Goal: Task Accomplishment & Management: Manage account settings

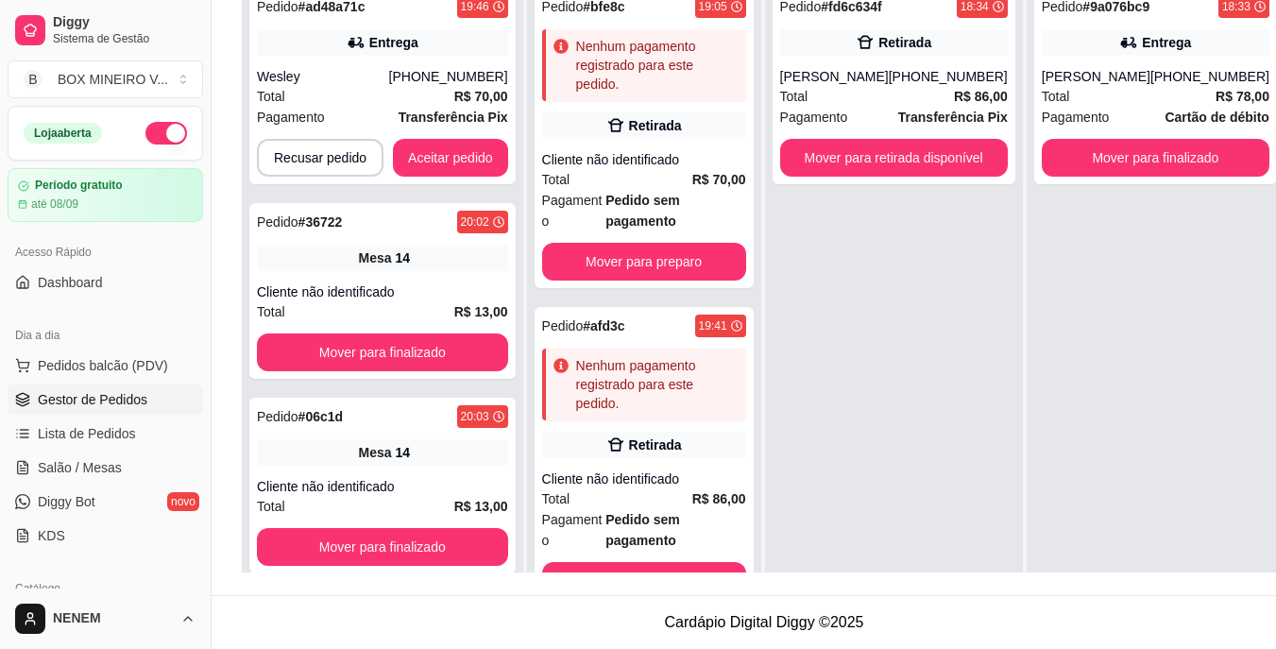
scroll to position [173, 0]
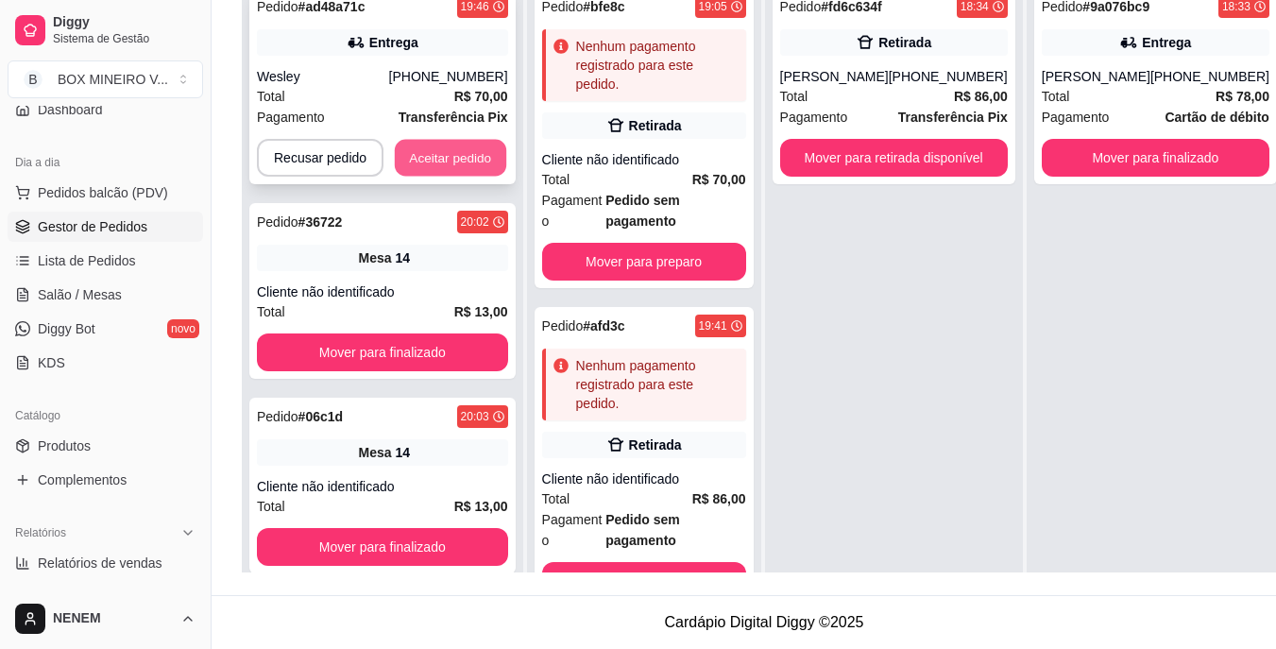
click at [463, 149] on button "Aceitar pedido" at bounding box center [450, 158] width 111 height 37
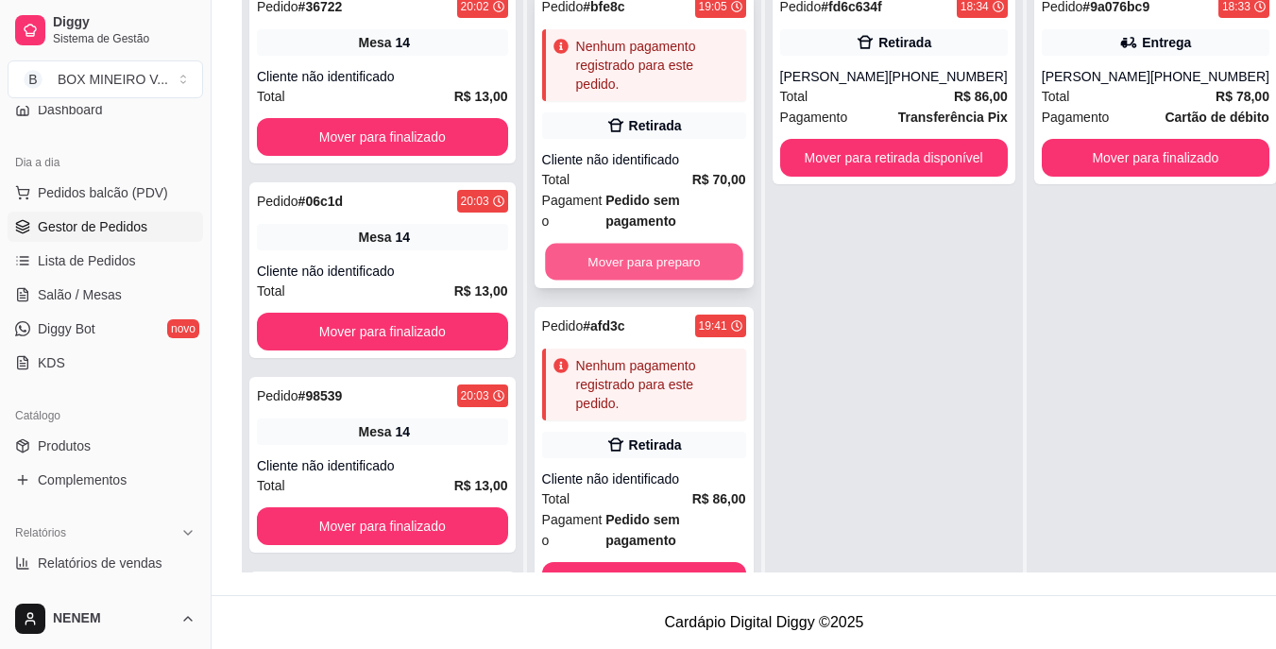
click at [685, 255] on button "Mover para preparo" at bounding box center [644, 262] width 198 height 37
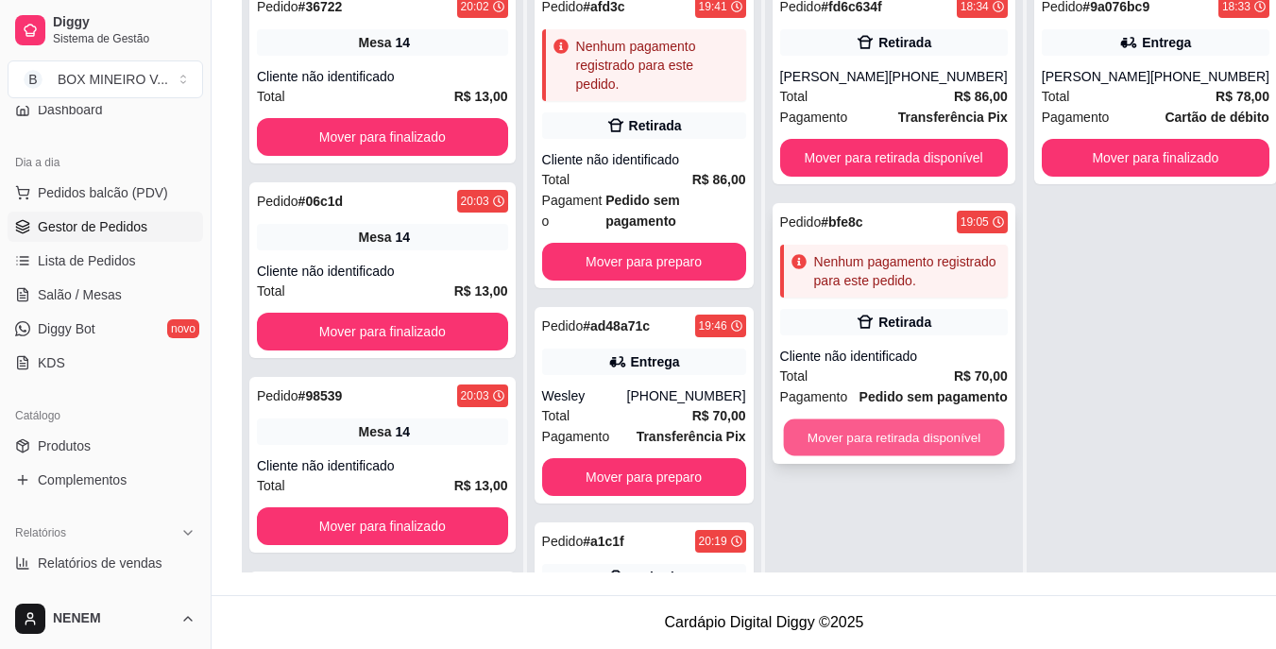
click at [869, 434] on button "Mover para retirada disponível" at bounding box center [893, 437] width 221 height 37
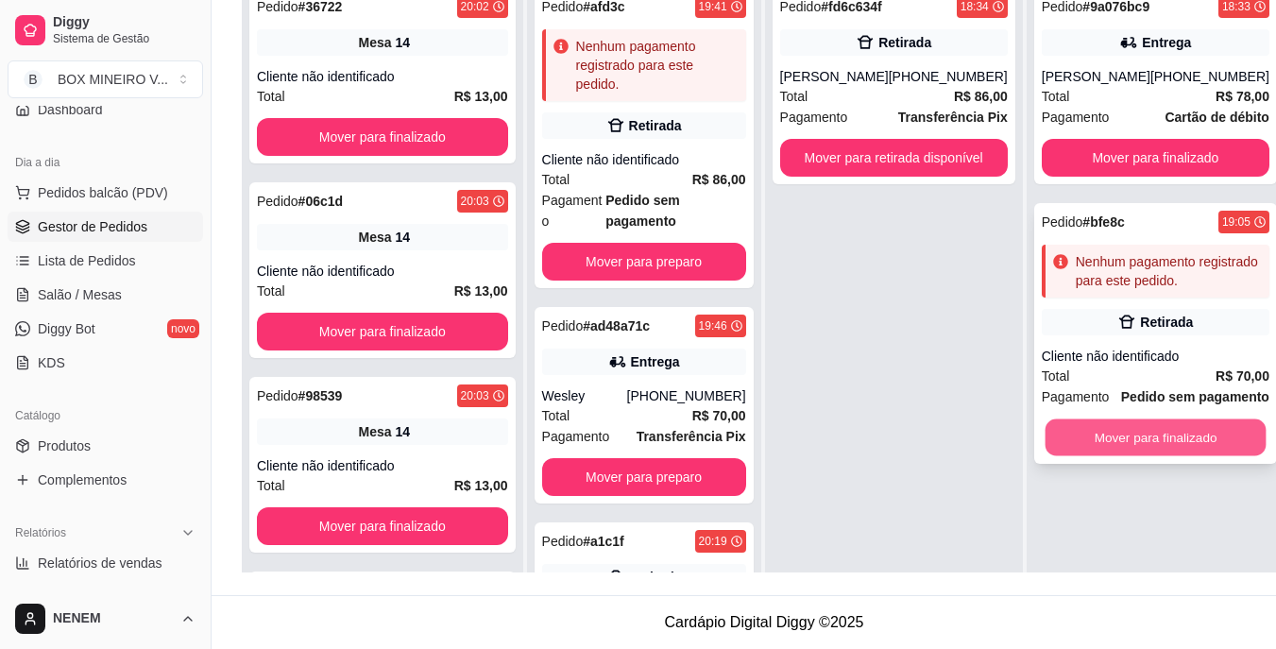
click at [1132, 454] on button "Mover para finalizado" at bounding box center [1155, 437] width 221 height 37
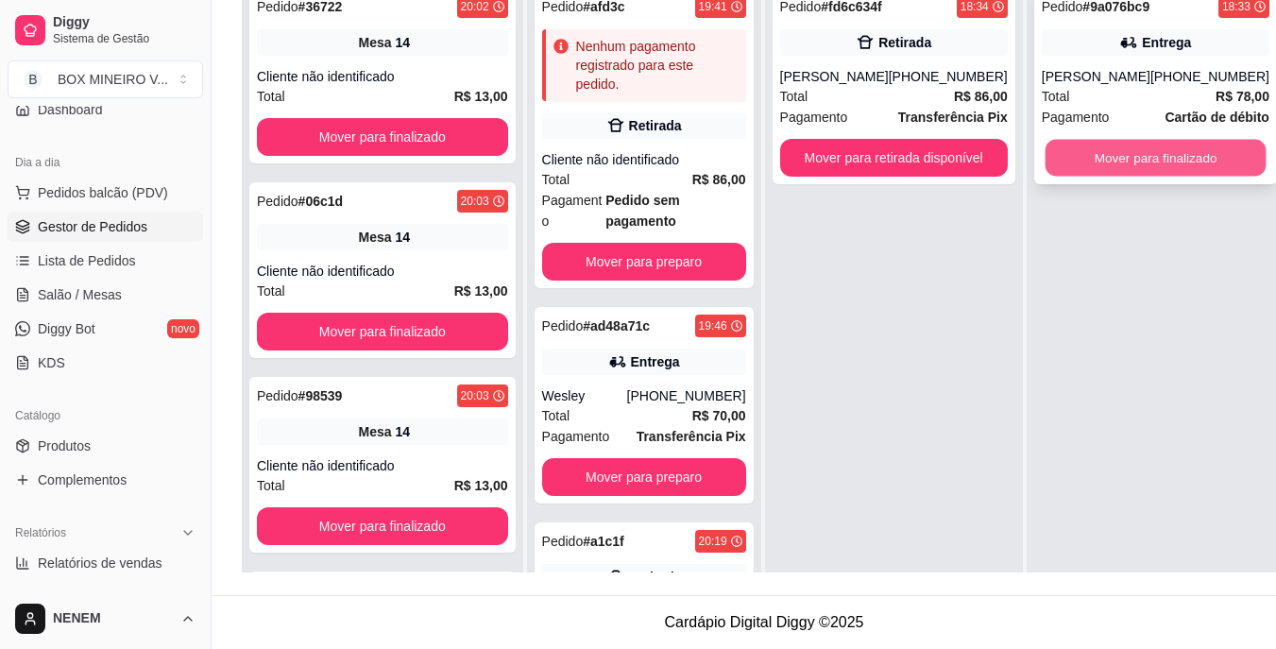
click at [1165, 145] on button "Mover para finalizado" at bounding box center [1155, 158] width 221 height 37
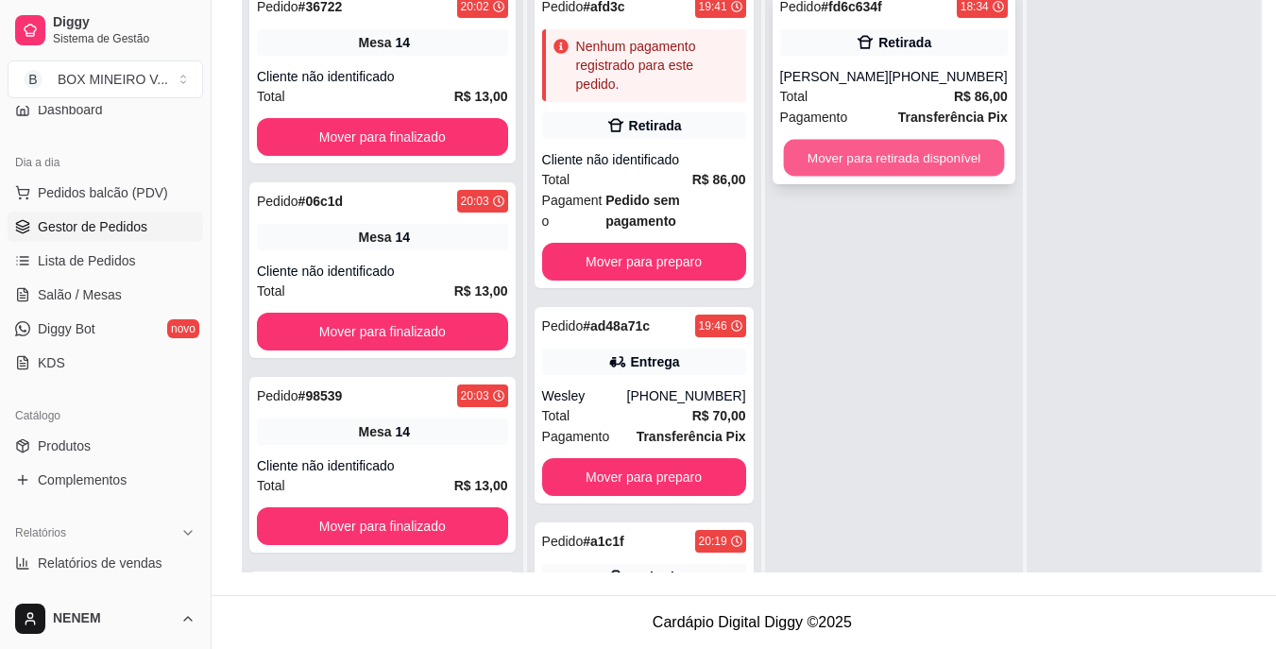
click at [928, 140] on button "Mover para retirada disponível" at bounding box center [893, 158] width 221 height 37
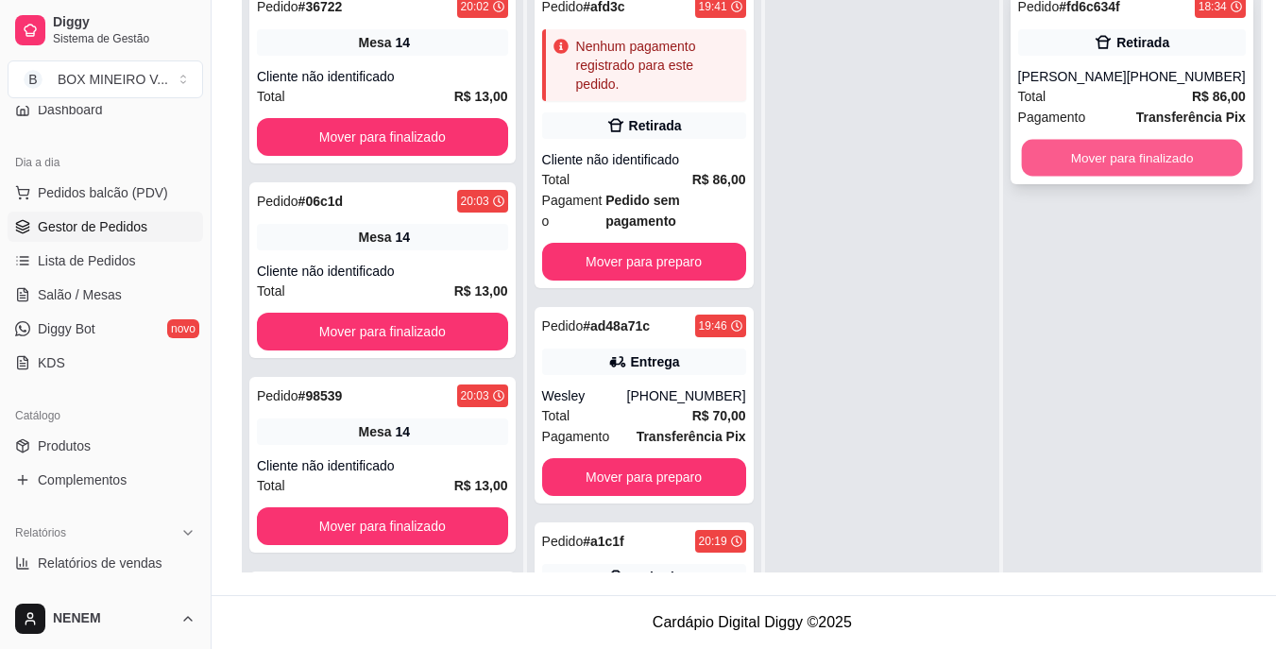
click at [1081, 151] on button "Mover para finalizado" at bounding box center [1131, 158] width 221 height 37
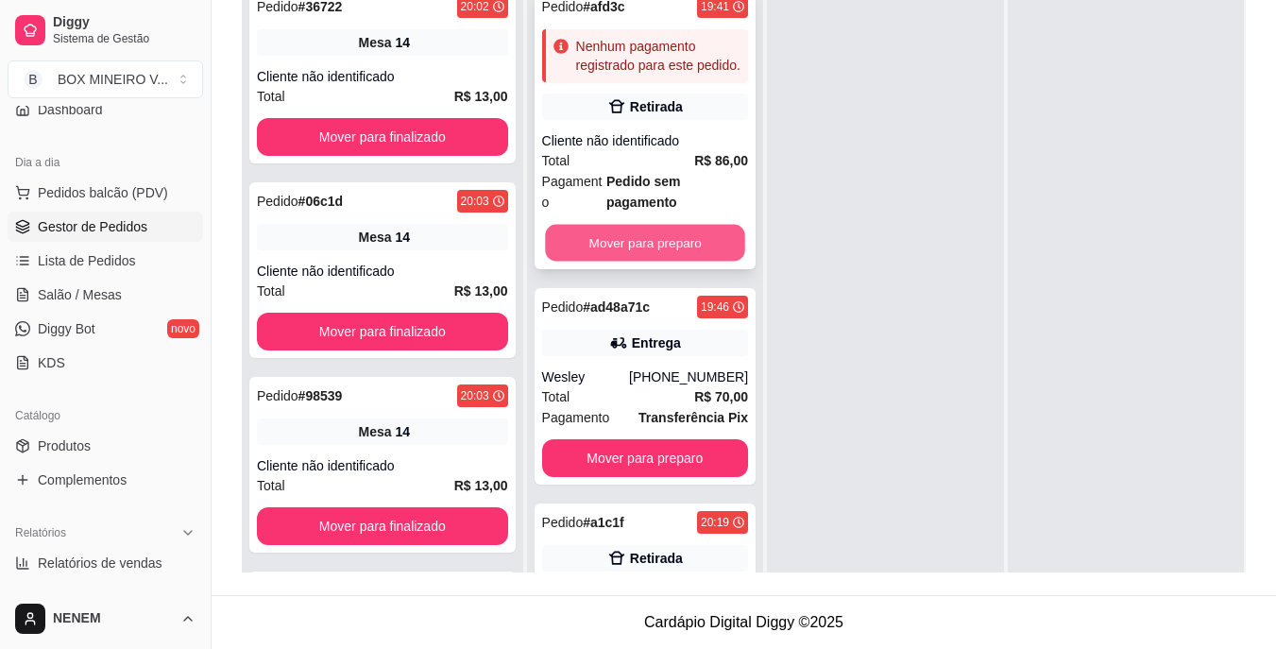
click at [611, 240] on button "Mover para preparo" at bounding box center [645, 243] width 200 height 37
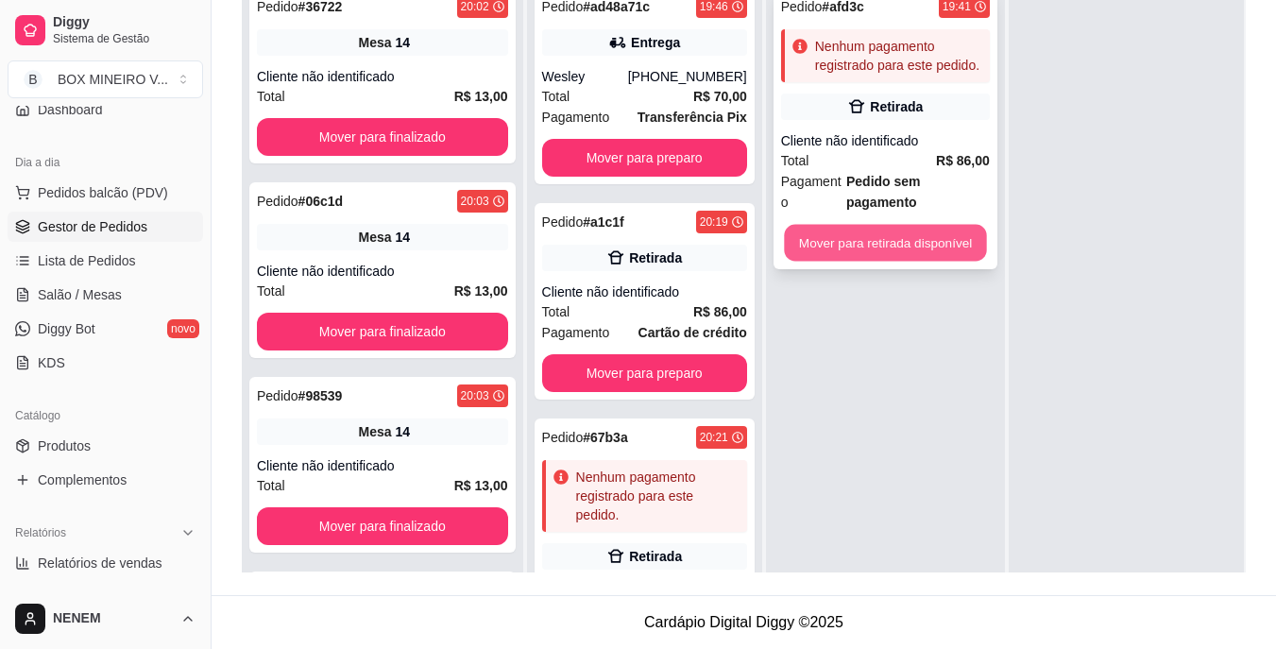
click at [845, 225] on button "Mover para retirada disponível" at bounding box center [885, 243] width 202 height 37
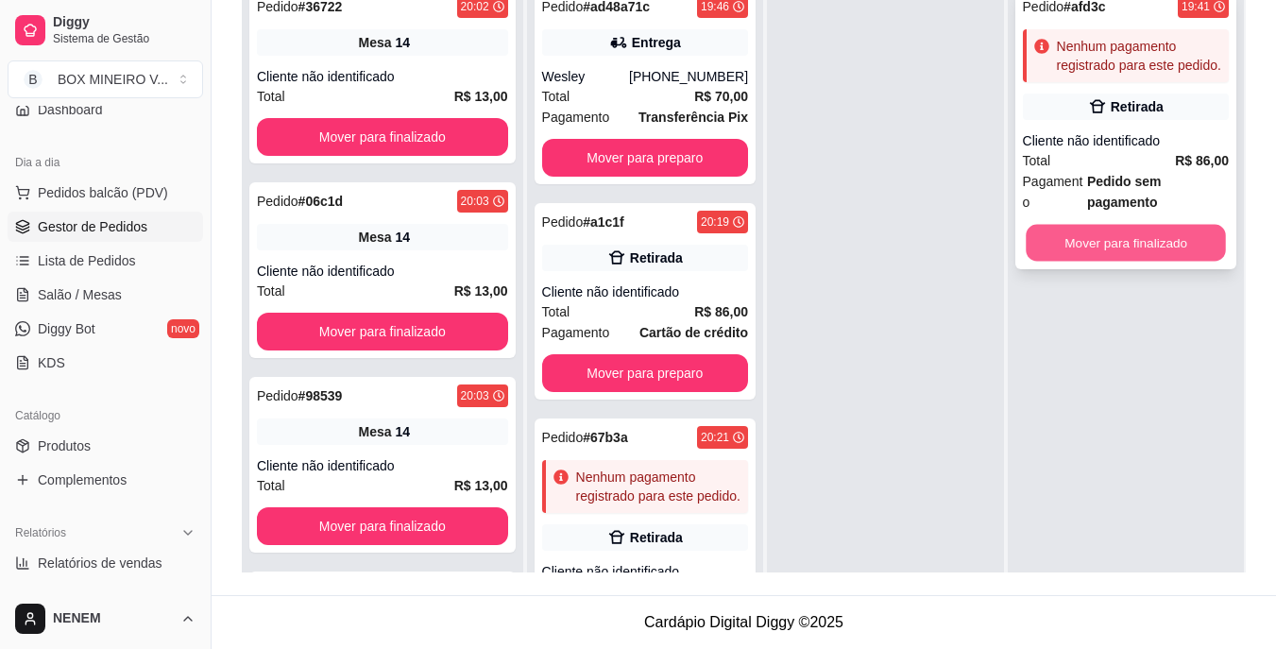
click at [1075, 242] on button "Mover para finalizado" at bounding box center [1126, 243] width 200 height 37
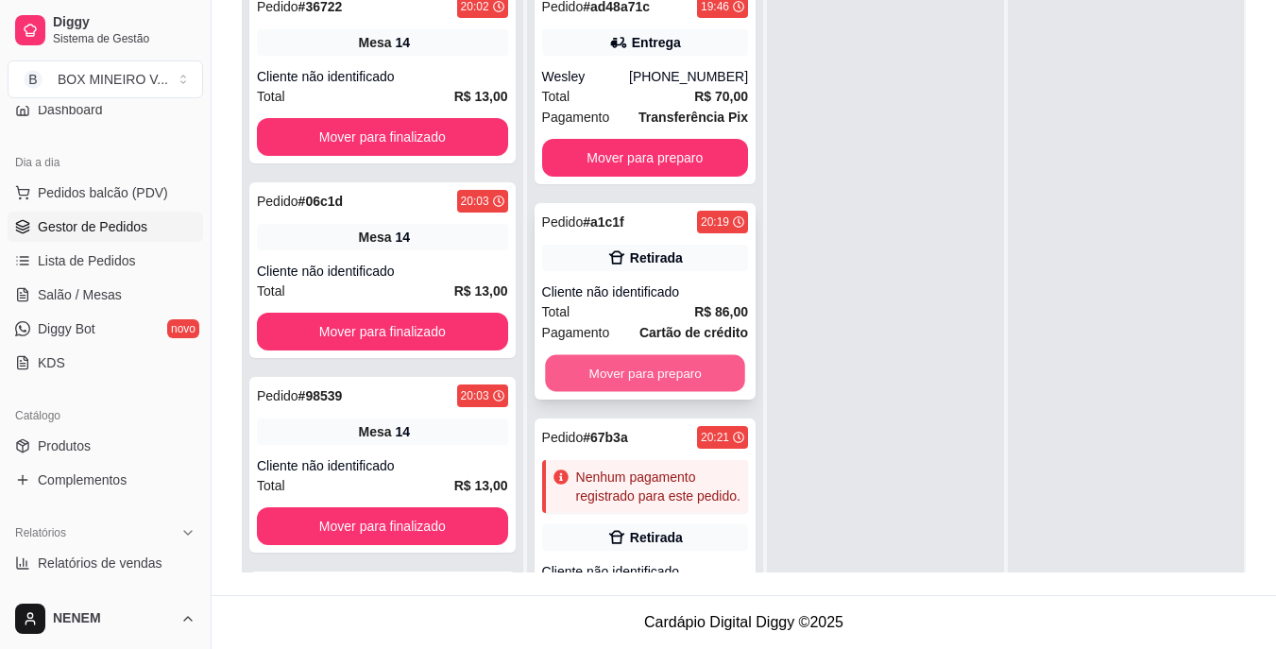
click at [617, 355] on button "Mover para preparo" at bounding box center [645, 373] width 200 height 37
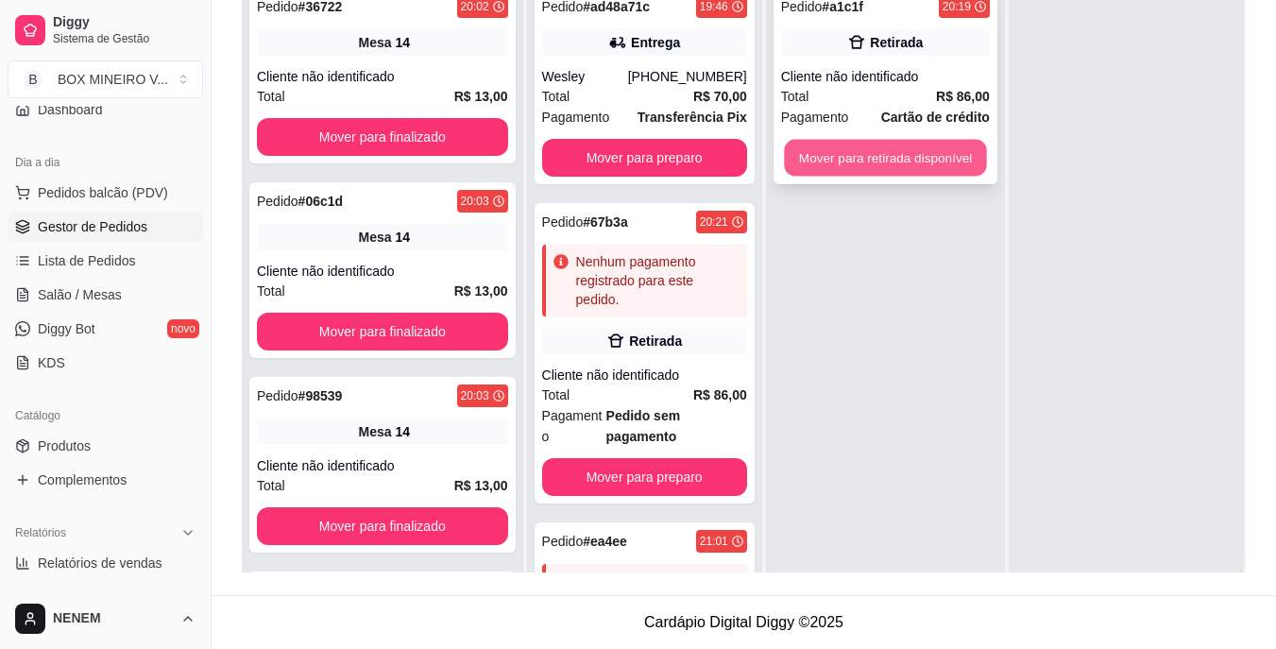
click at [839, 155] on button "Mover para retirada disponível" at bounding box center [885, 158] width 202 height 37
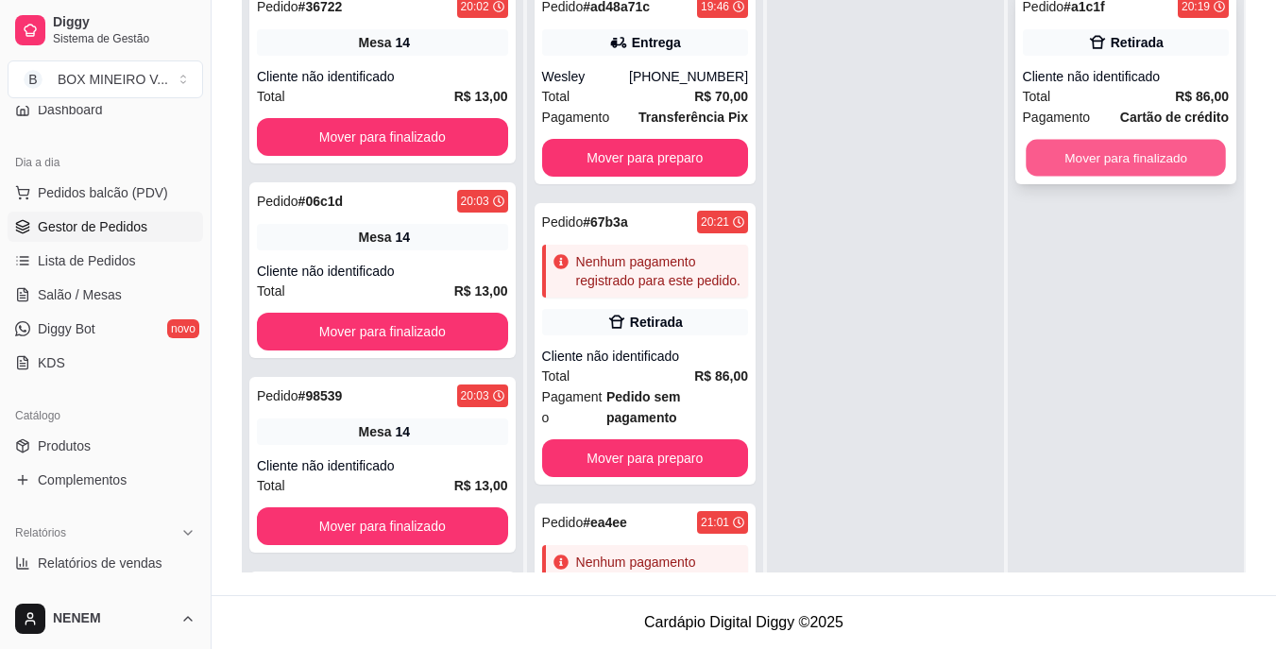
click at [1109, 145] on button "Mover para finalizado" at bounding box center [1126, 158] width 200 height 37
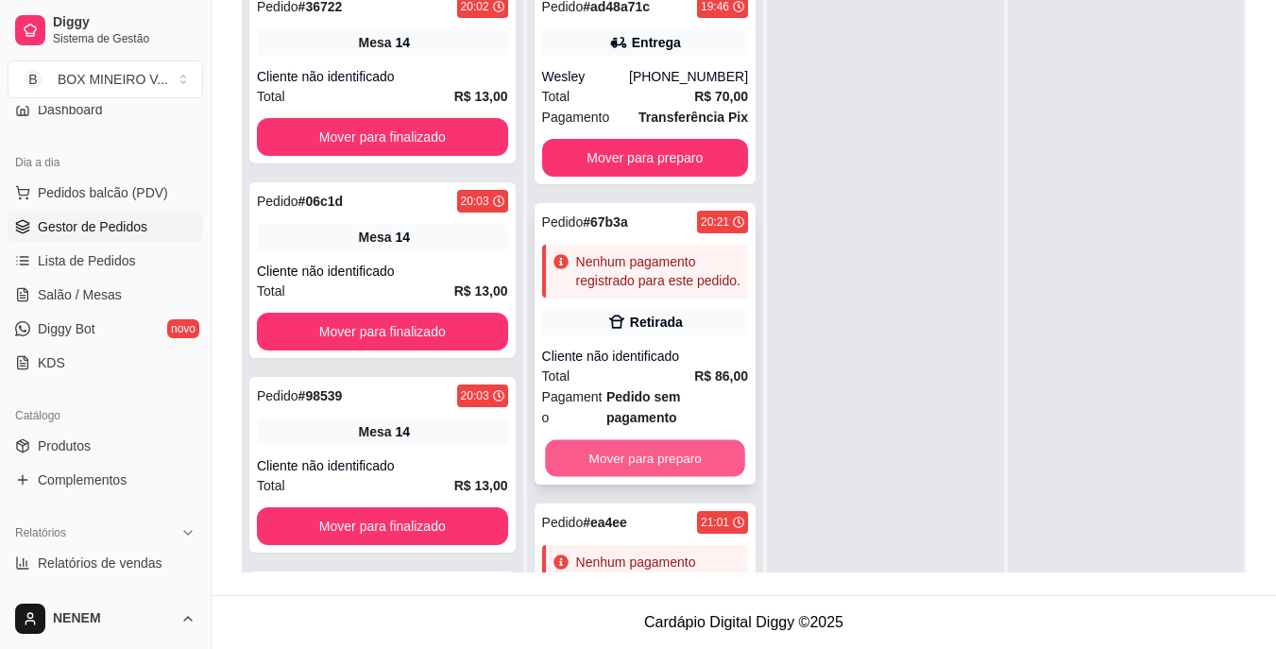
click at [645, 460] on button "Mover para preparo" at bounding box center [645, 458] width 200 height 37
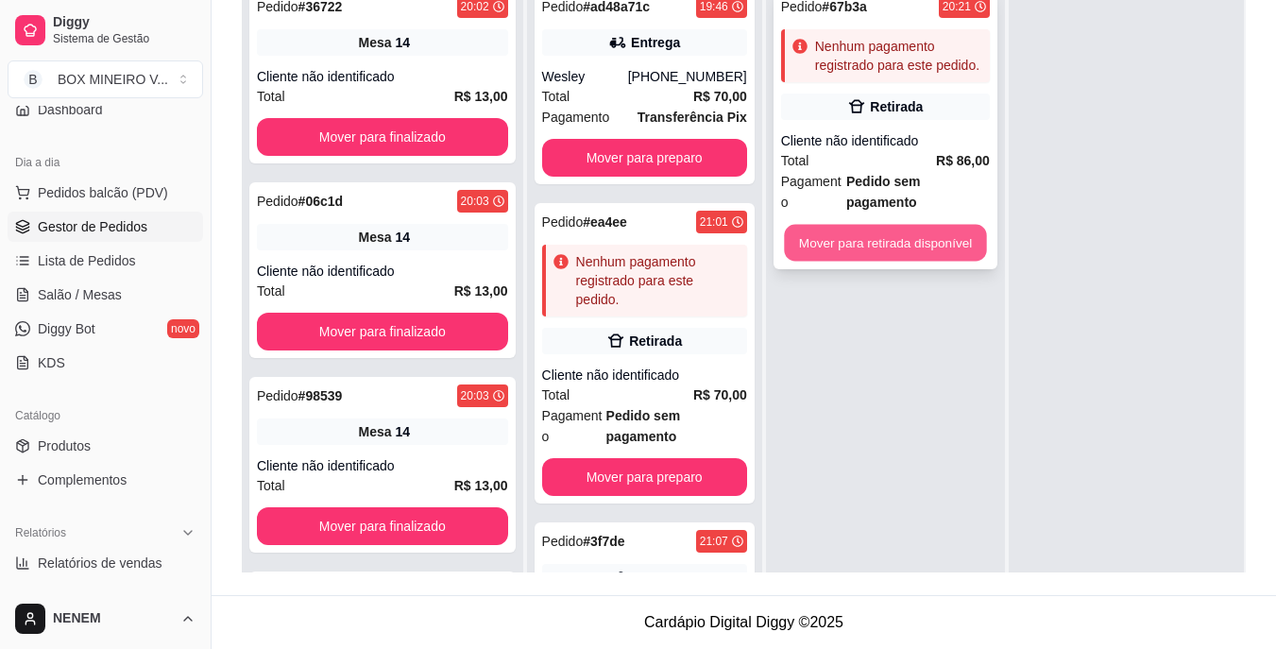
click at [860, 225] on button "Mover para retirada disponível" at bounding box center [885, 243] width 202 height 37
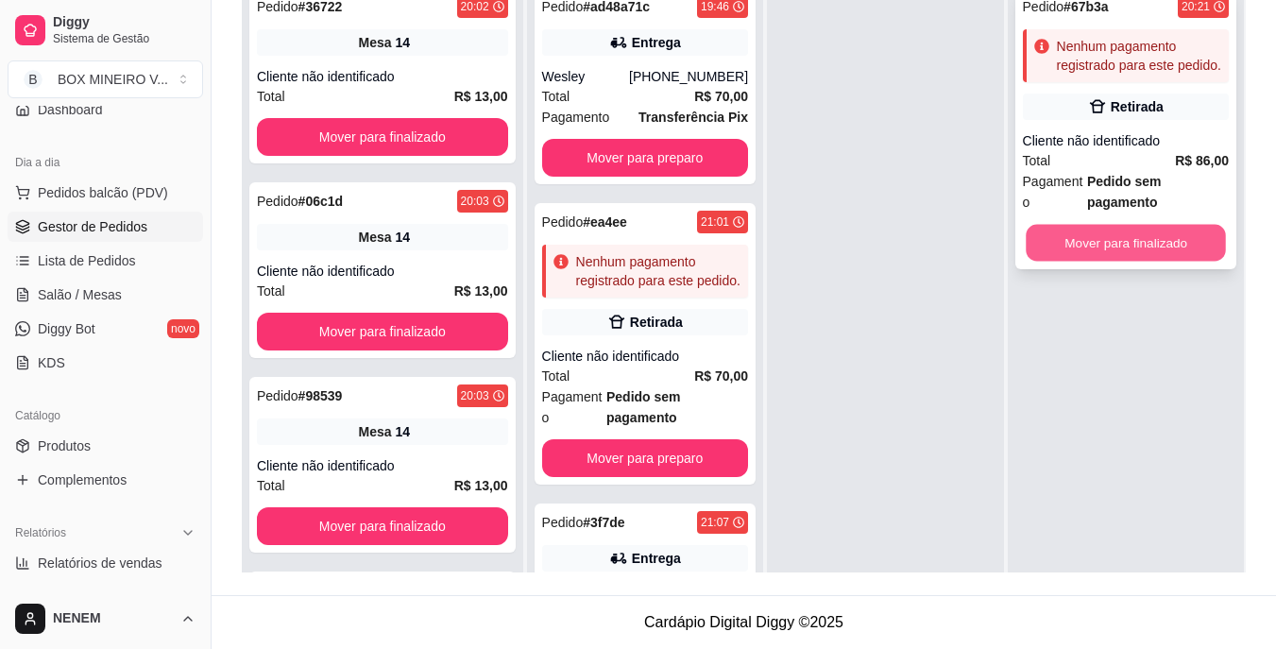
click at [1077, 258] on button "Mover para finalizado" at bounding box center [1126, 243] width 200 height 37
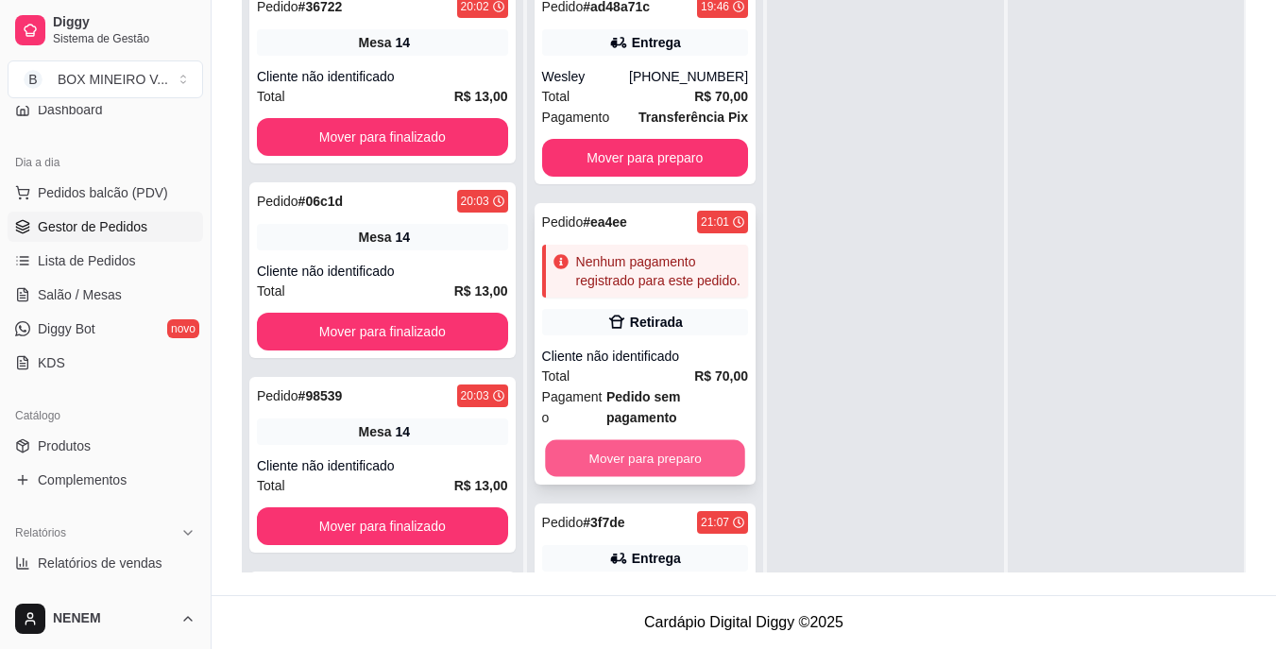
click at [639, 476] on button "Mover para preparo" at bounding box center [645, 458] width 200 height 37
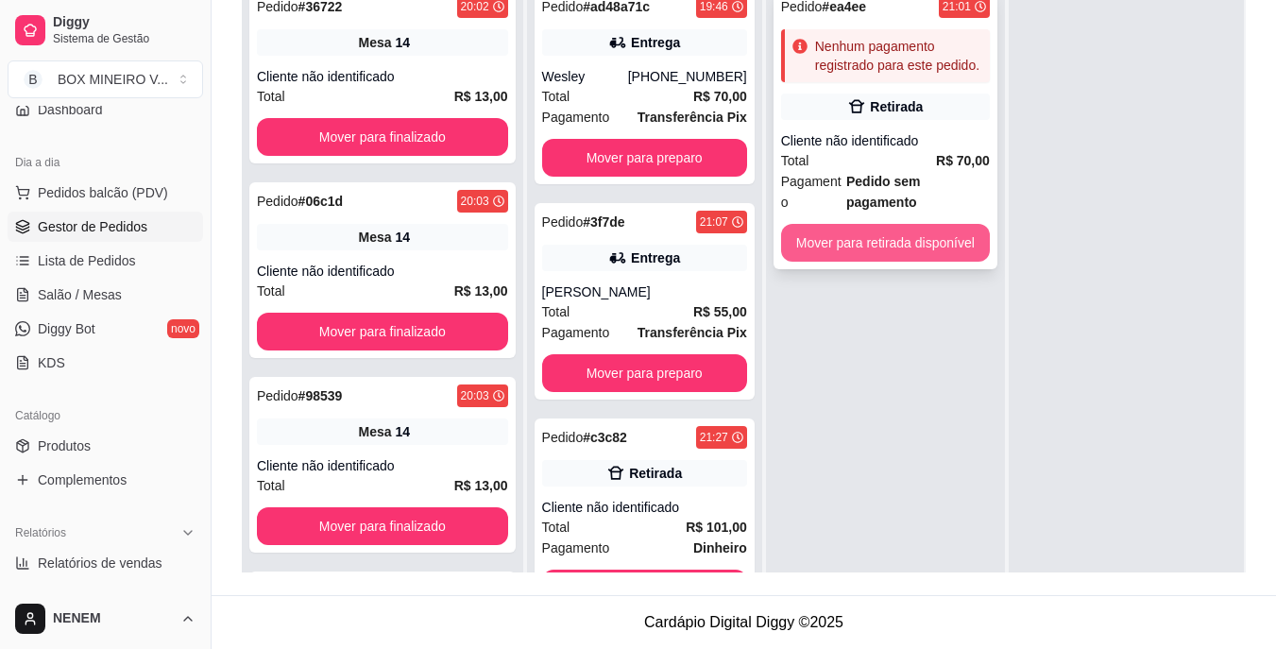
click at [899, 224] on button "Mover para retirada disponível" at bounding box center [885, 243] width 209 height 38
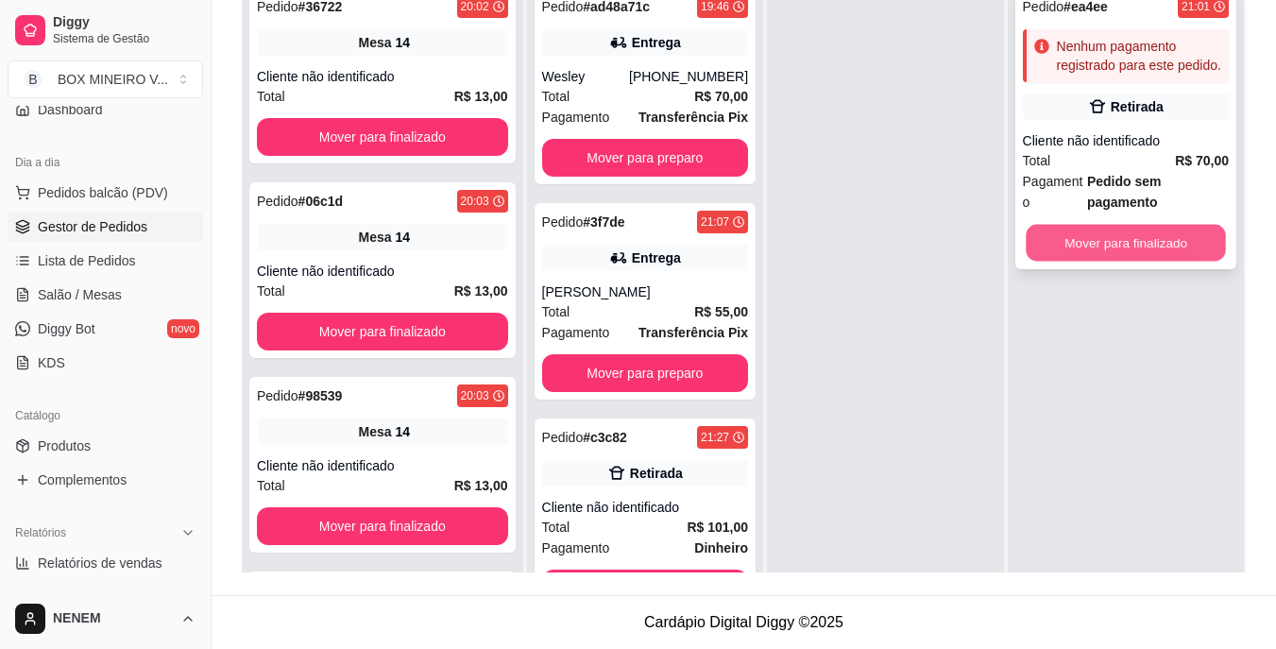
click at [1120, 246] on button "Mover para finalizado" at bounding box center [1126, 243] width 200 height 37
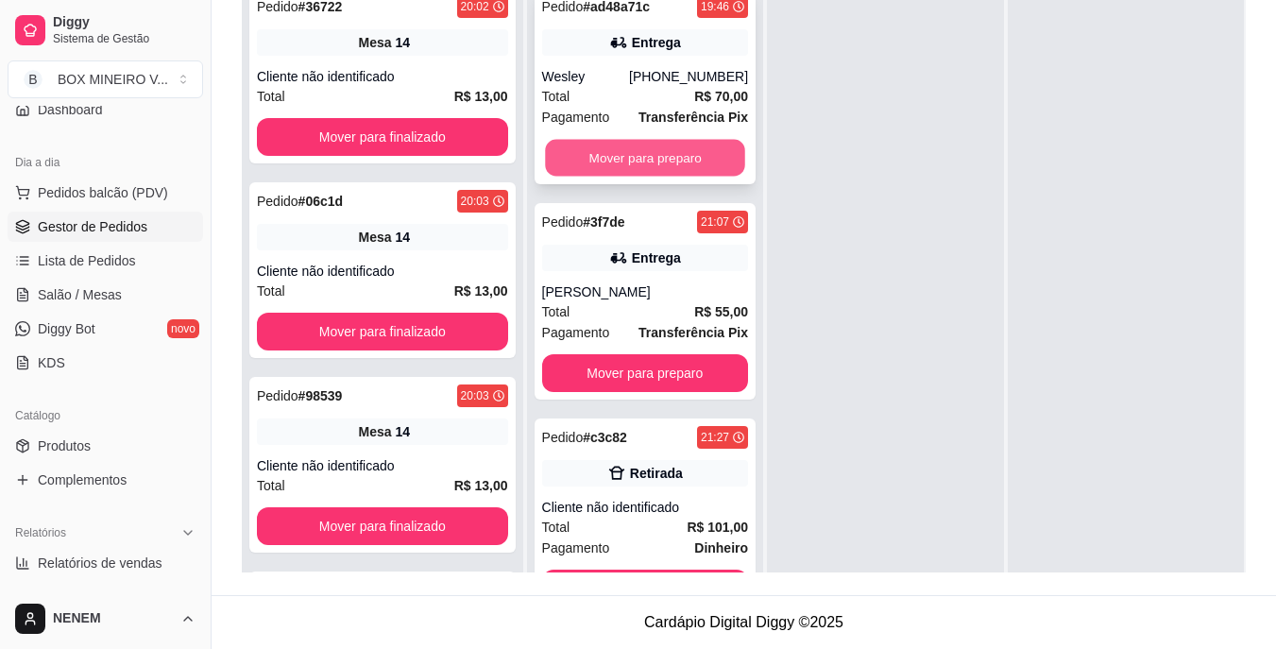
click at [657, 150] on button "Mover para preparo" at bounding box center [645, 158] width 200 height 37
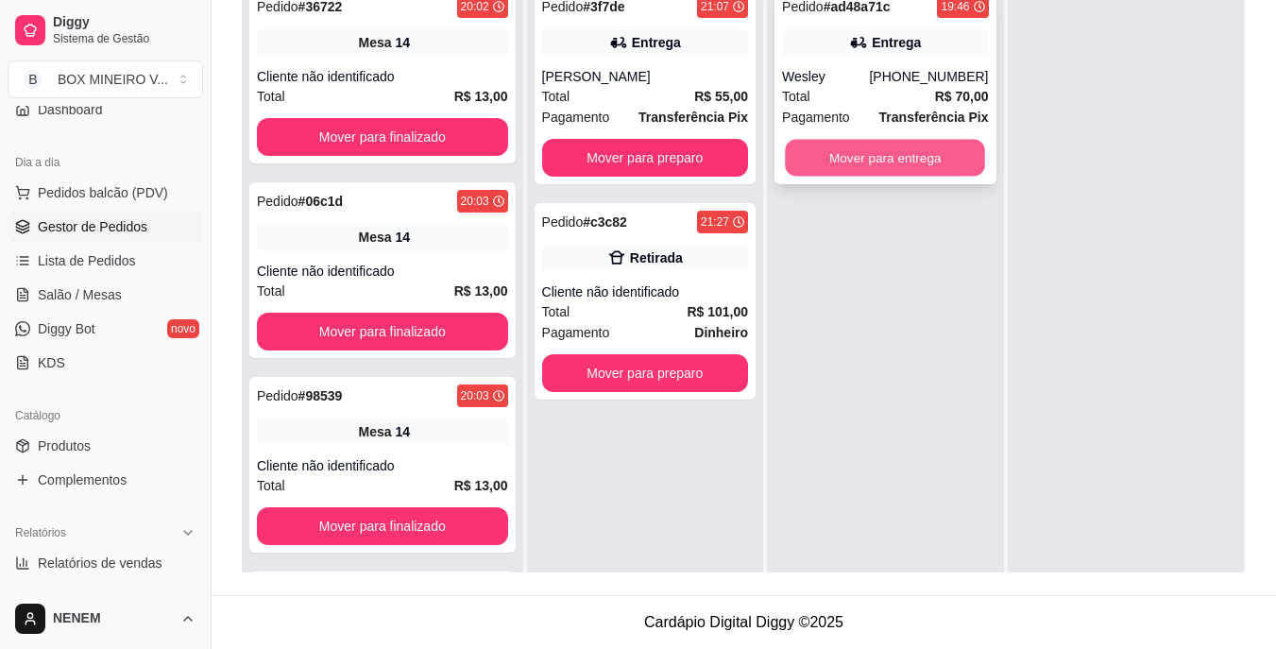
click at [824, 145] on button "Mover para entrega" at bounding box center [885, 158] width 200 height 37
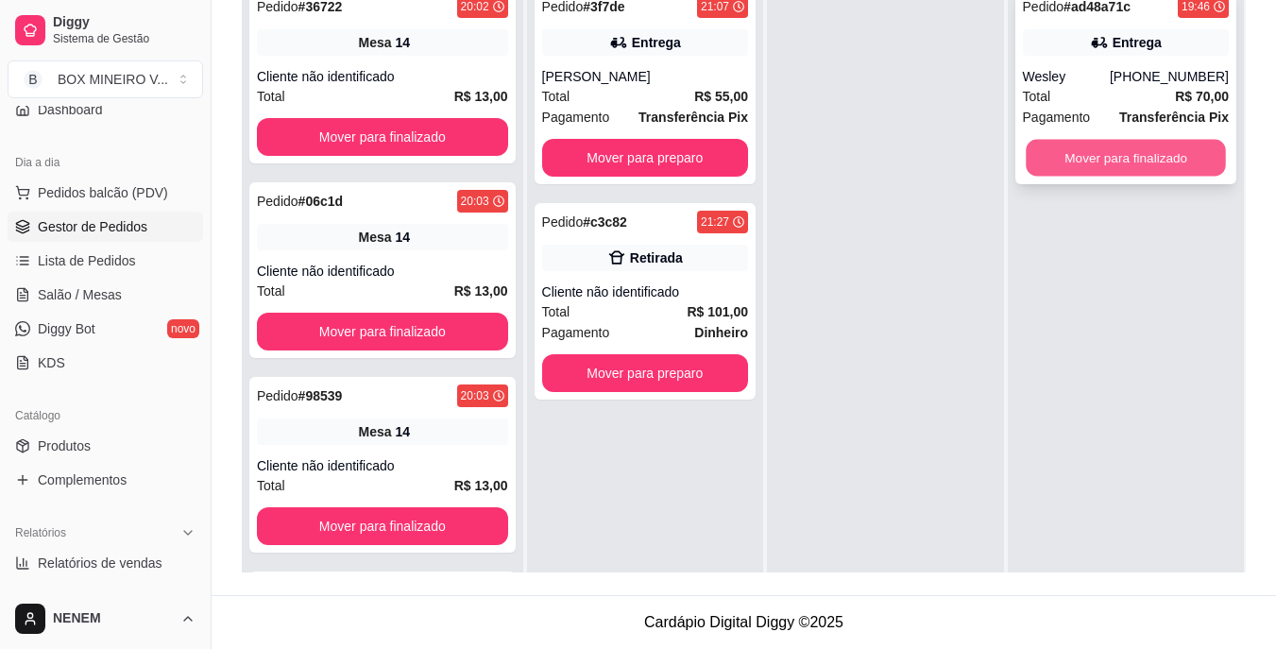
click at [1125, 146] on button "Mover para finalizado" at bounding box center [1126, 158] width 200 height 37
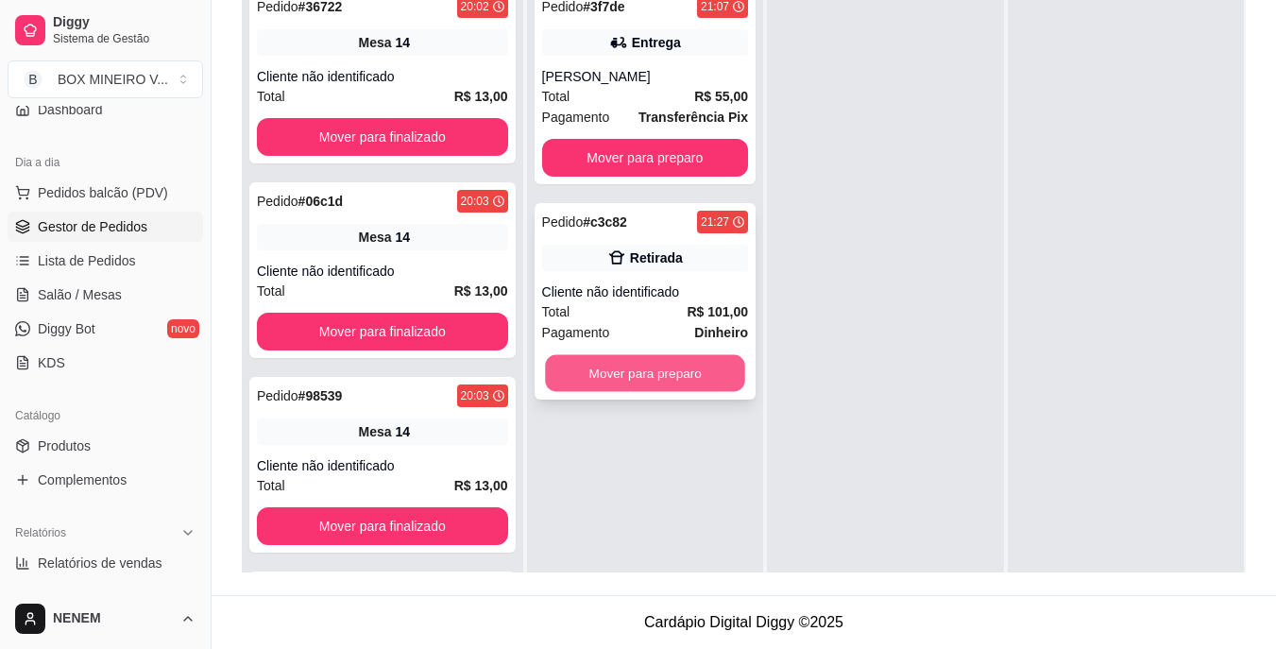
click at [664, 355] on button "Mover para preparo" at bounding box center [645, 373] width 200 height 37
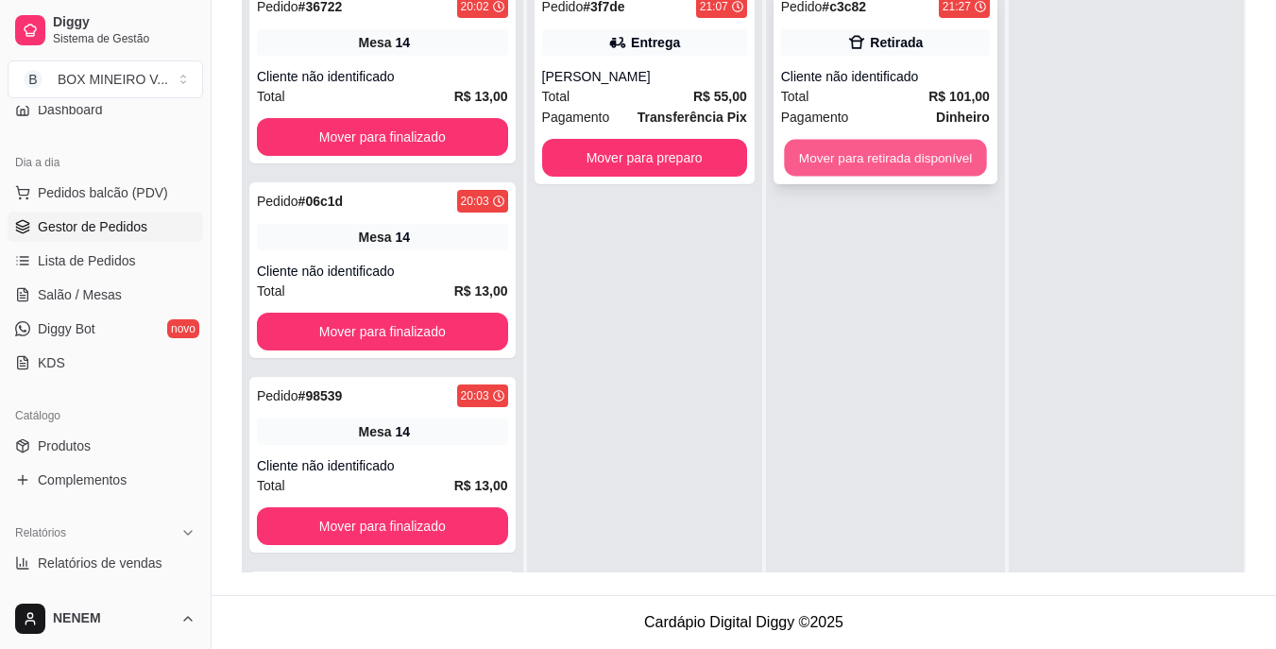
click at [878, 158] on button "Mover para retirada disponível" at bounding box center [885, 158] width 202 height 37
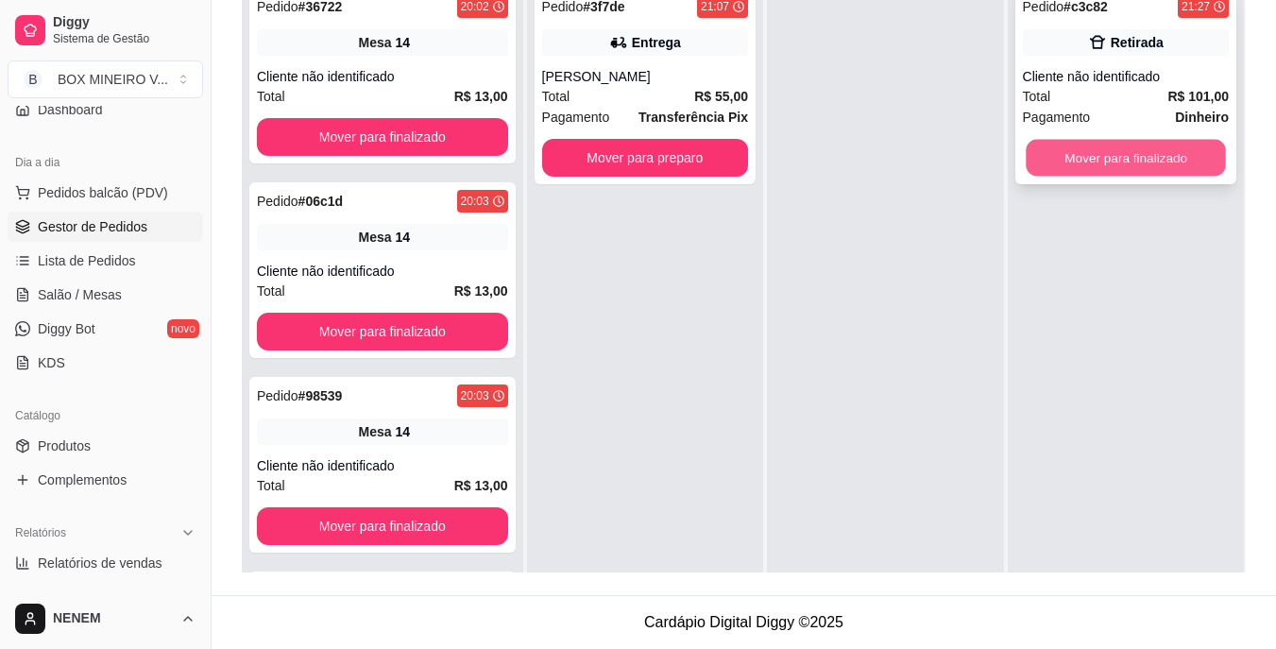
click at [1122, 140] on button "Mover para finalizado" at bounding box center [1126, 158] width 200 height 37
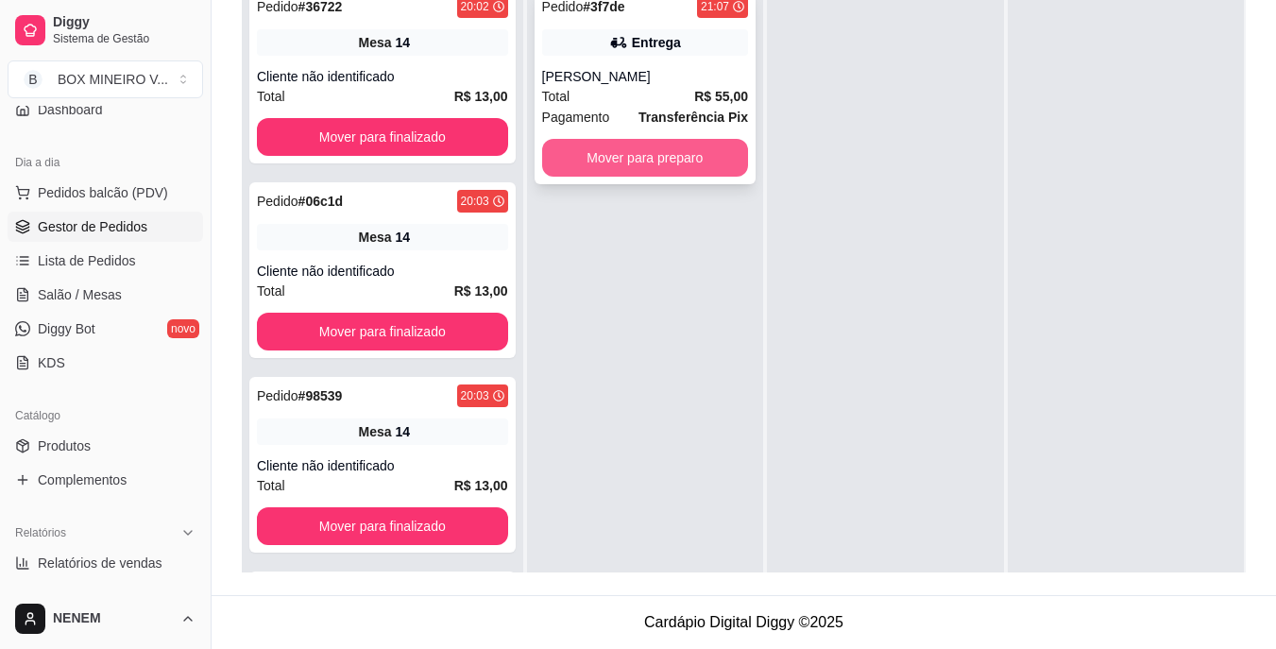
click at [659, 139] on button "Mover para preparo" at bounding box center [645, 158] width 206 height 38
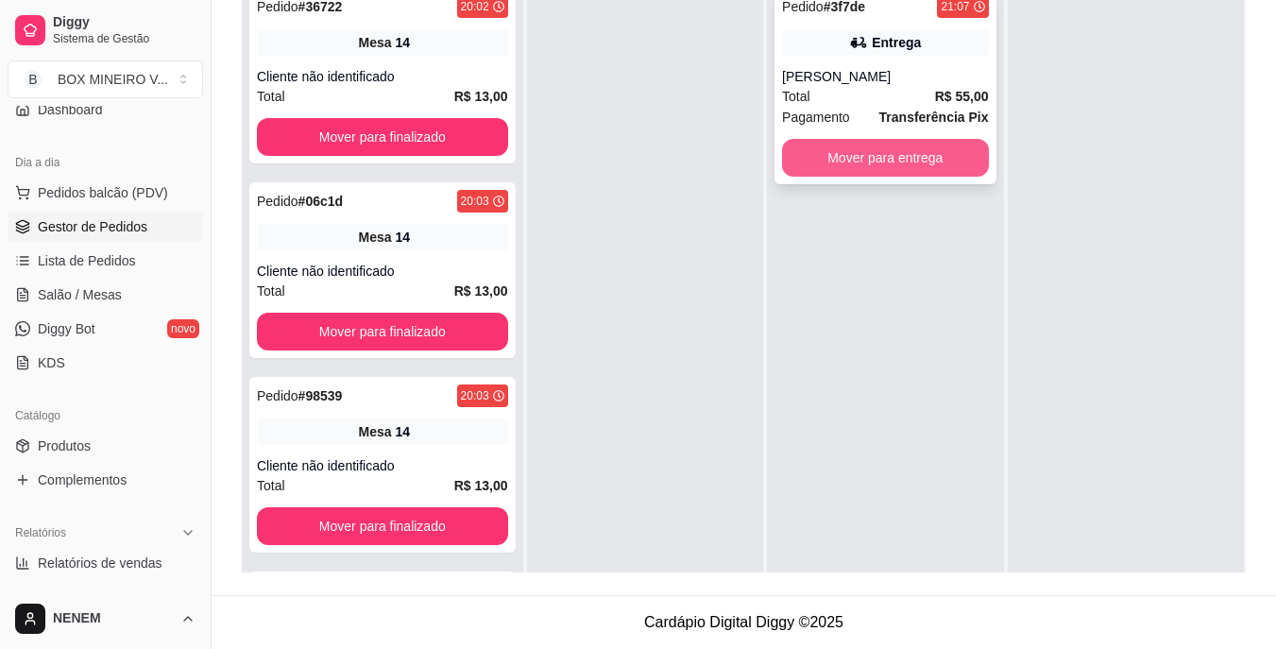
click at [877, 139] on button "Mover para entrega" at bounding box center [885, 158] width 206 height 38
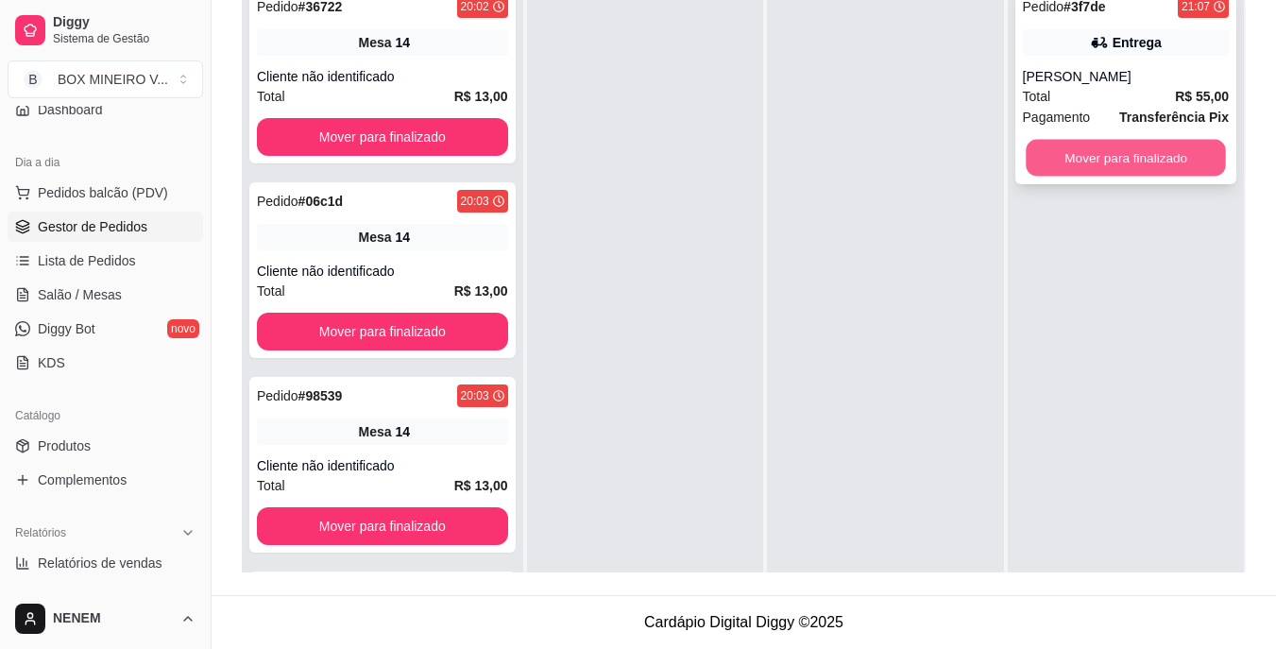
click at [1125, 140] on button "Mover para finalizado" at bounding box center [1126, 158] width 200 height 37
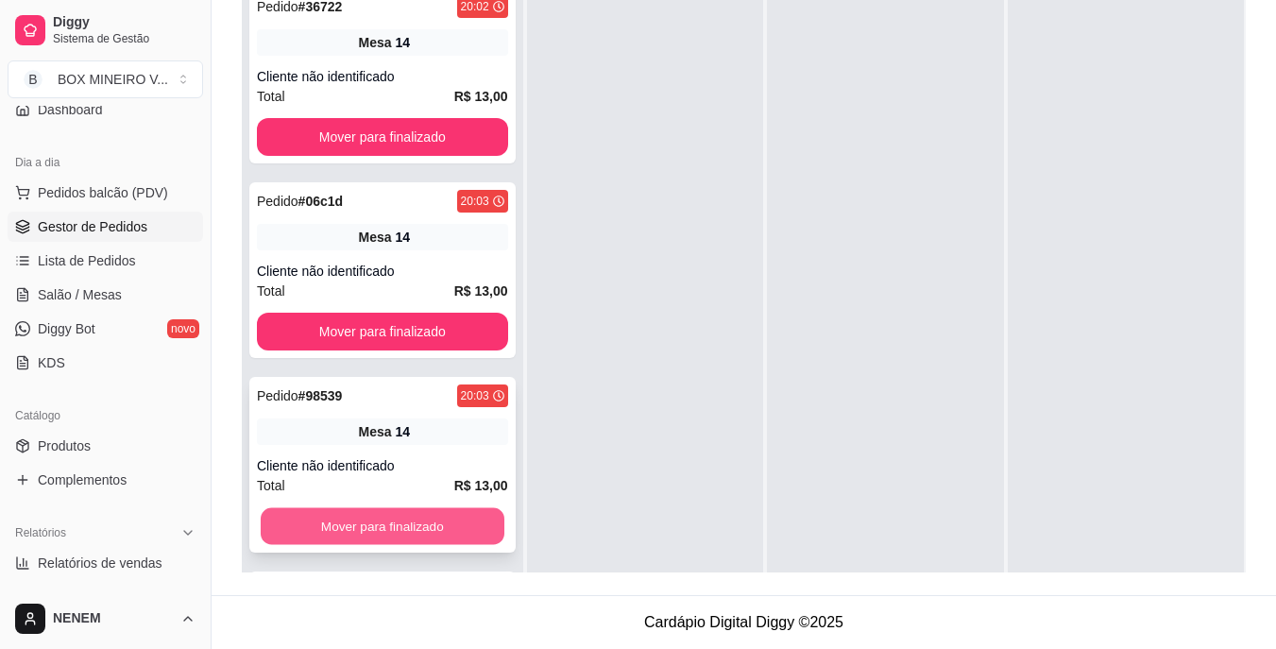
click at [433, 516] on button "Mover para finalizado" at bounding box center [383, 526] width 244 height 37
click at [445, 516] on button "Mover para finalizado" at bounding box center [383, 526] width 244 height 37
click at [413, 515] on button "Mover para finalizado" at bounding box center [383, 526] width 244 height 37
click at [412, 519] on button "Mover para finalizado" at bounding box center [383, 526] width 244 height 37
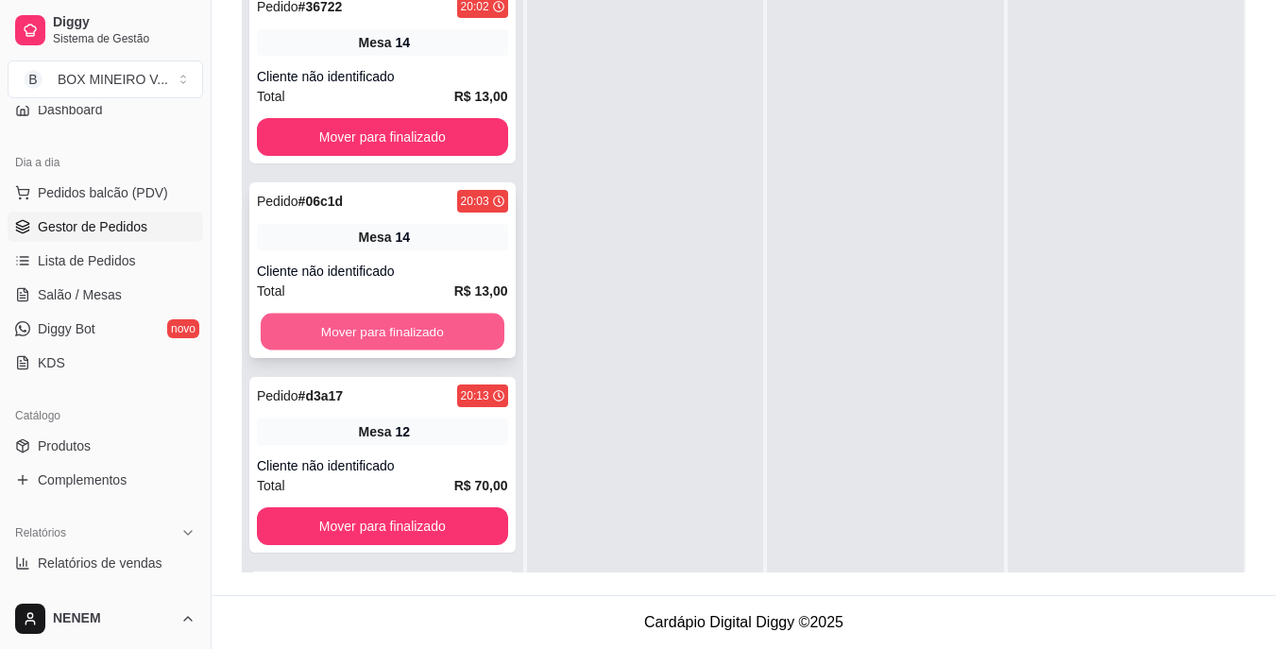
click at [449, 314] on button "Mover para finalizado" at bounding box center [383, 332] width 244 height 37
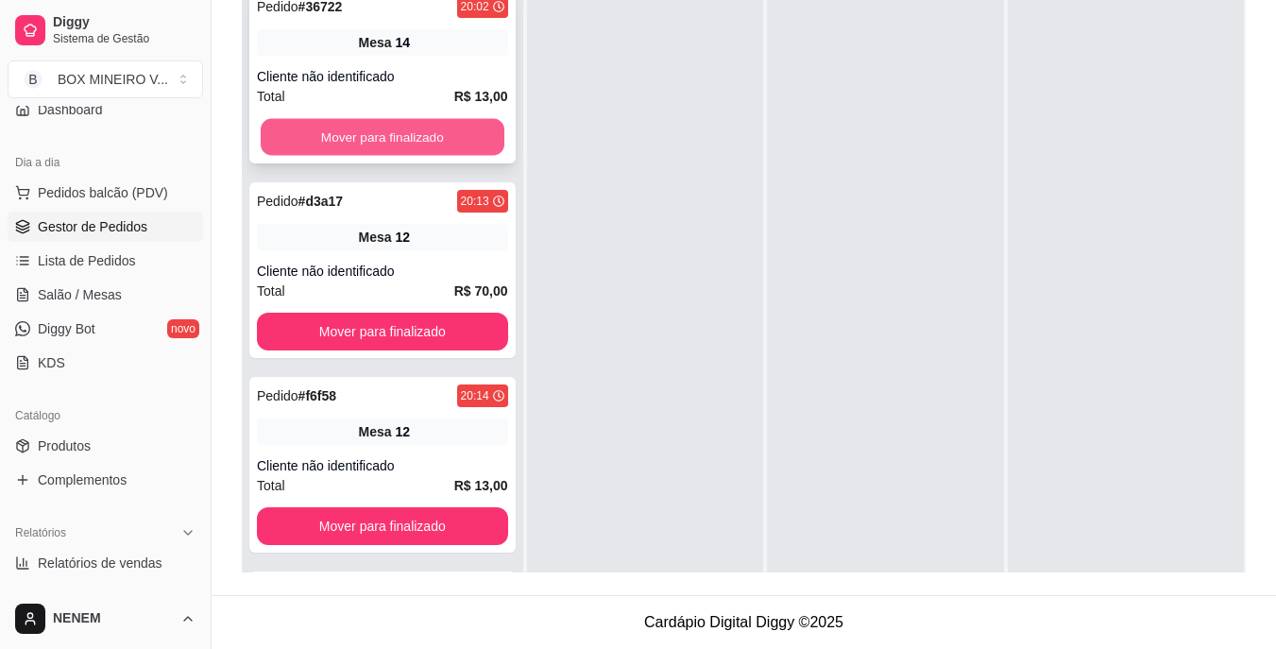
click at [431, 137] on button "Mover para finalizado" at bounding box center [383, 137] width 244 height 37
